Goal: Navigation & Orientation: Understand site structure

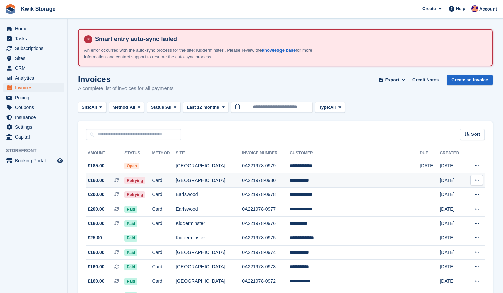
click at [152, 182] on td "Retrying" at bounding box center [137, 180] width 27 height 15
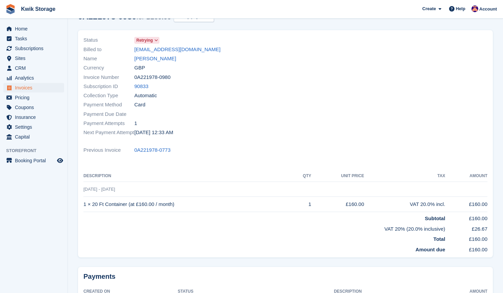
scroll to position [81, 0]
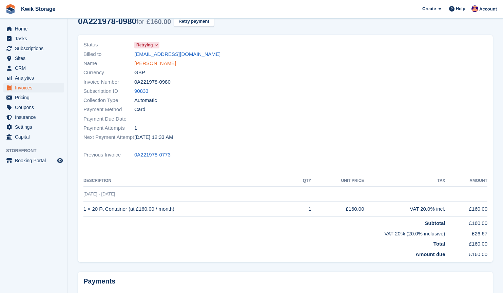
click at [156, 64] on link "[PERSON_NAME]" at bounding box center [155, 64] width 42 height 8
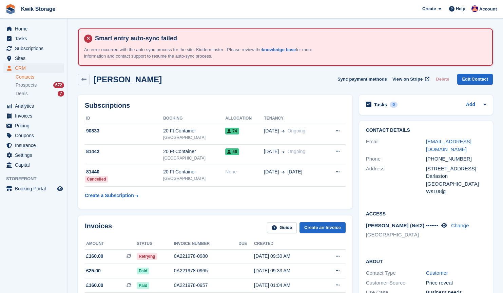
scroll to position [1, 0]
click at [20, 114] on span "Invoices" at bounding box center [35, 115] width 41 height 9
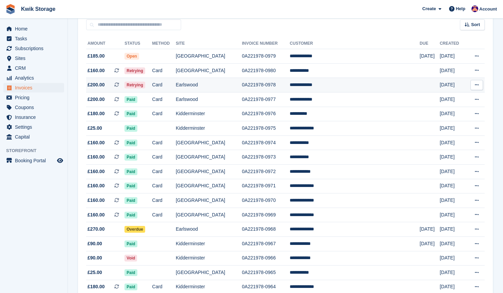
scroll to position [110, 0]
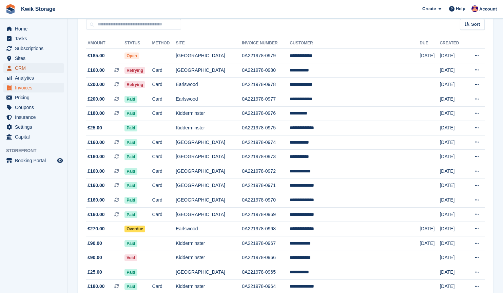
click at [34, 67] on span "CRM" at bounding box center [35, 67] width 41 height 9
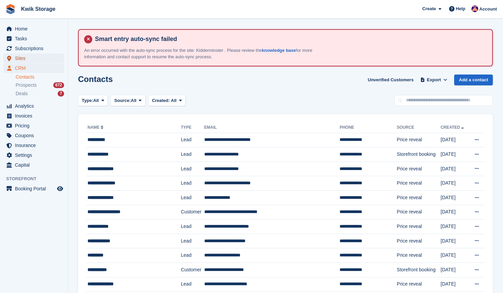
click at [41, 59] on span "Sites" at bounding box center [35, 58] width 41 height 9
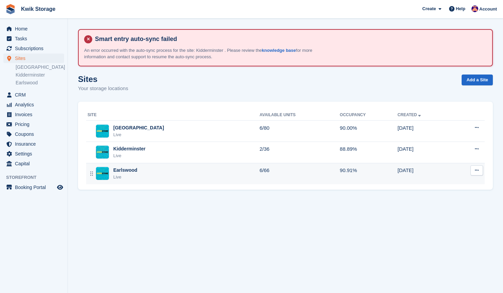
click at [182, 174] on div "Earlswood Live" at bounding box center [174, 174] width 172 height 14
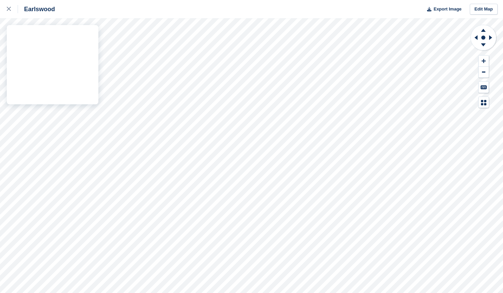
click at [51, 42] on div "Earlswood Export Image Edit Map" at bounding box center [251, 146] width 503 height 293
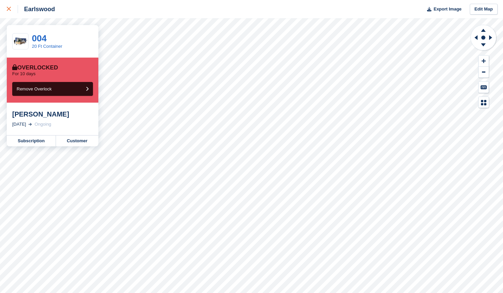
click at [10, 9] on icon at bounding box center [9, 9] width 4 height 4
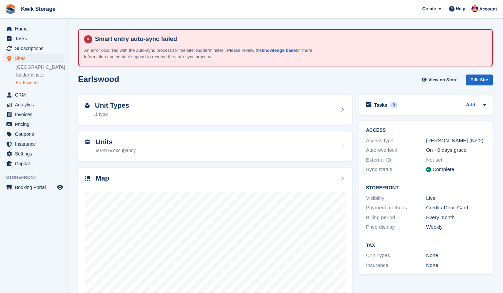
click at [10, 9] on img at bounding box center [10, 9] width 10 height 10
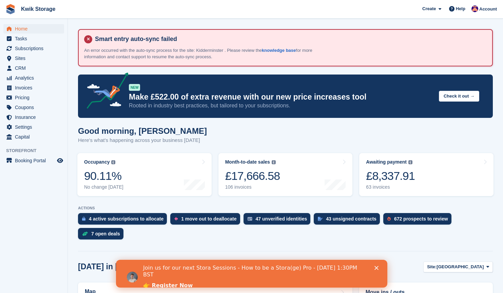
click at [10, 9] on img at bounding box center [10, 9] width 10 height 10
